Goal: Find specific page/section: Find specific page/section

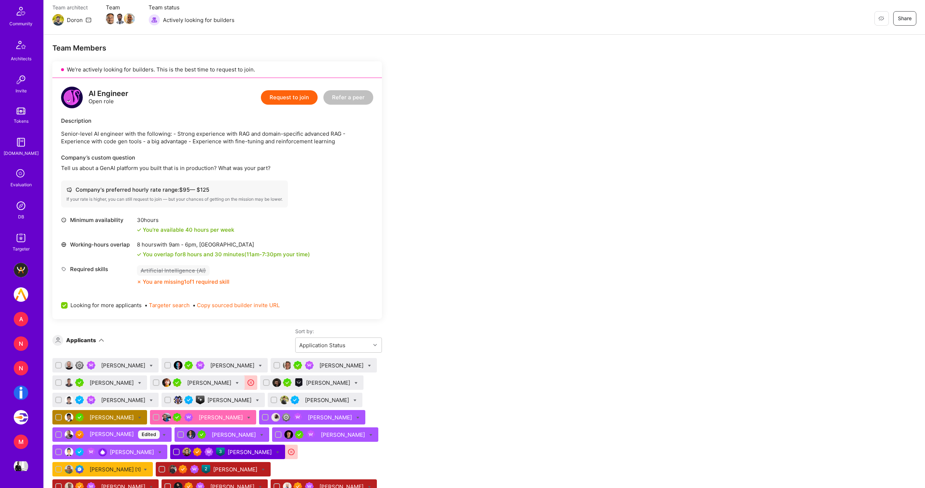
scroll to position [97, 0]
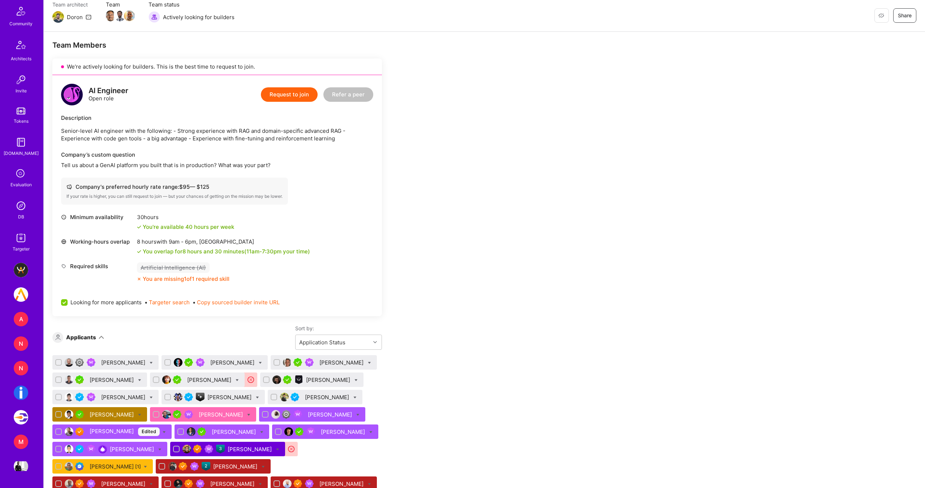
click at [17, 211] on img at bounding box center [21, 206] width 14 height 14
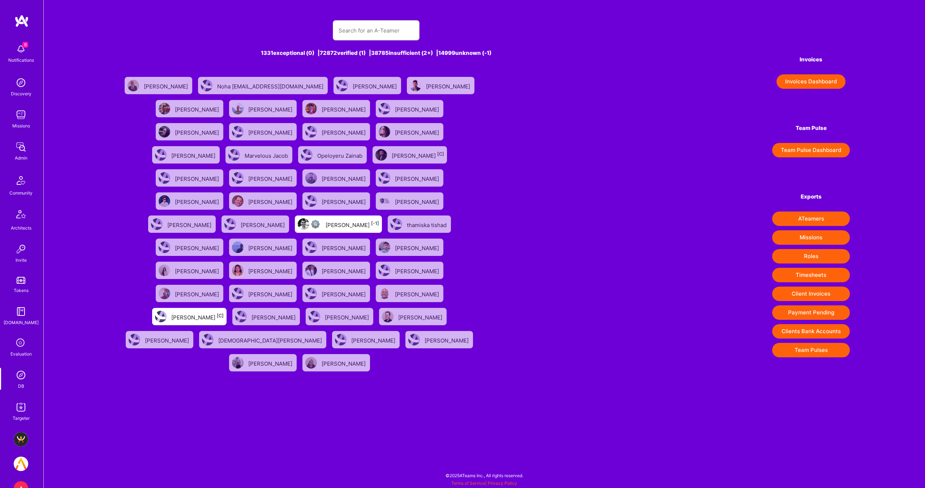
click at [23, 206] on div "6 Notifications Discovery Missions Admin Community Architects Invite Tokens [DO…" at bounding box center [21, 231] width 43 height 382
click at [353, 31] on input "text" at bounding box center [375, 30] width 75 height 18
type input "Elon"
click at [538, 51] on div "1331 exceptional (0) | 72872 verified (1) | 38785 insufficient (2+) | 14999 unk…" at bounding box center [376, 53] width 515 height 8
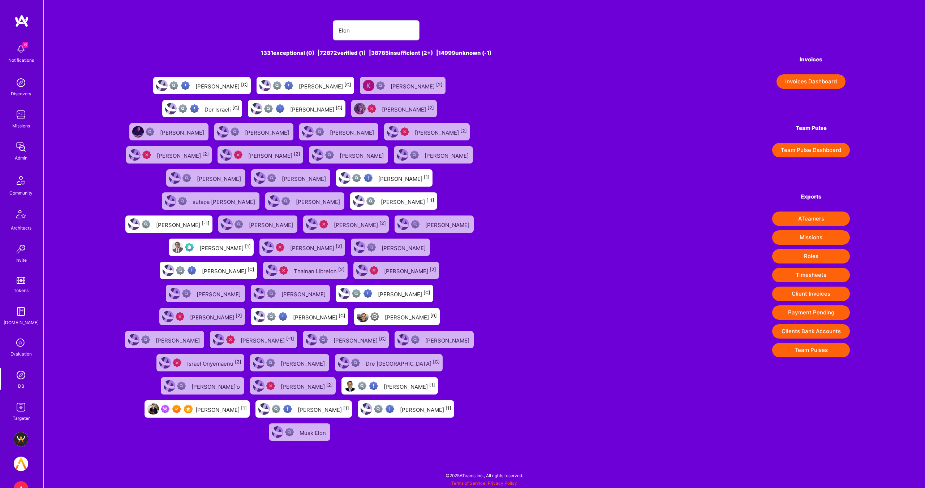
click at [195, 82] on div "[PERSON_NAME] [C]" at bounding box center [221, 85] width 52 height 9
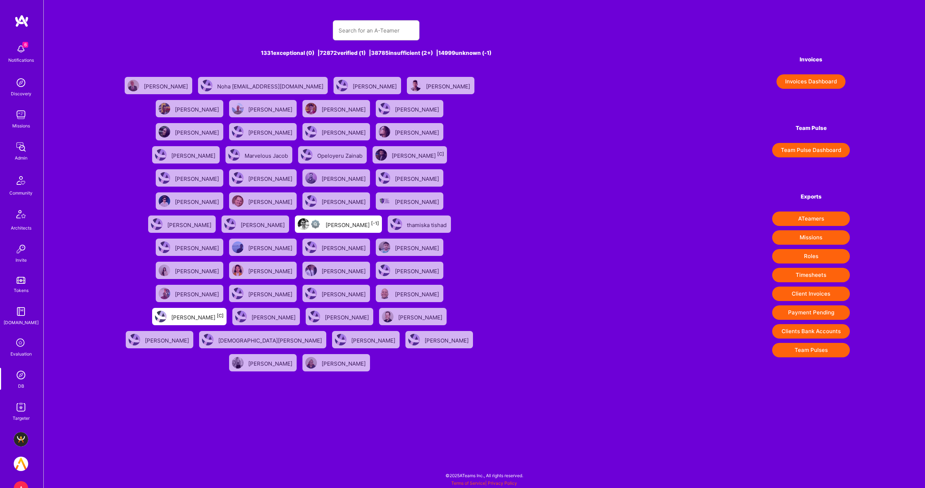
click at [376, 41] on div "1331 exceptional (0) | 72872 verified (1) | 38785 insufficient (2+) | 14999 unk…" at bounding box center [376, 193] width 515 height 363
click at [374, 33] on input "text" at bounding box center [375, 30] width 75 height 18
drag, startPoint x: 356, startPoint y: 31, endPoint x: 367, endPoint y: 31, distance: 10.1
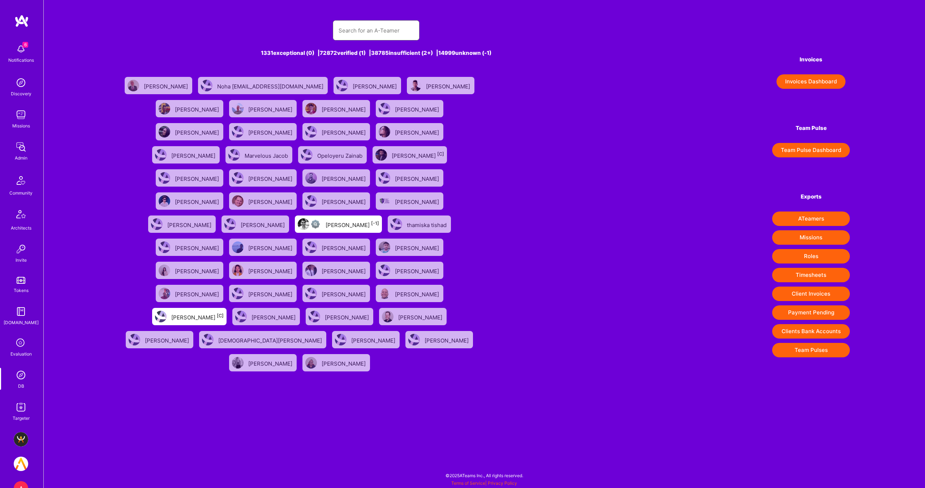
click at [357, 31] on input "text" at bounding box center [375, 30] width 75 height 18
click at [367, 31] on input "text" at bounding box center [375, 30] width 75 height 18
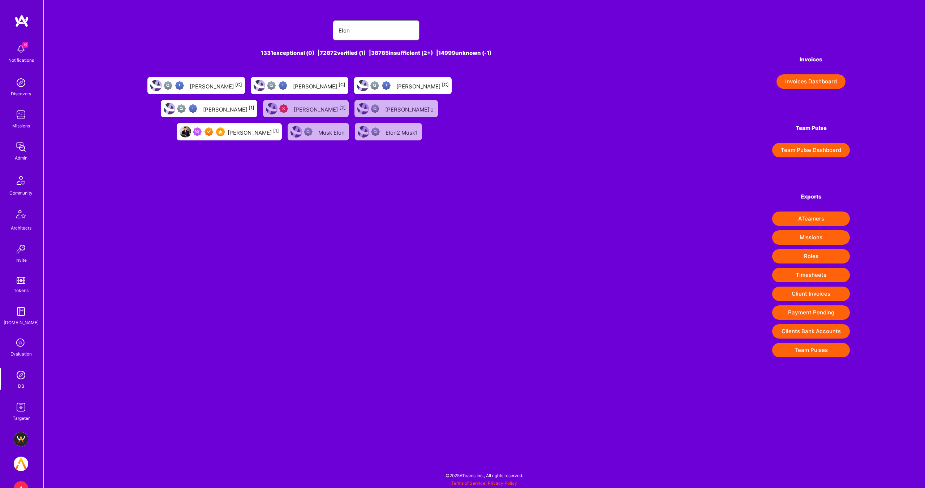
type input "Elon"
click at [282, 123] on div "[PERSON_NAME] [1]" at bounding box center [229, 131] width 105 height 17
